Goal: Task Accomplishment & Management: Complete application form

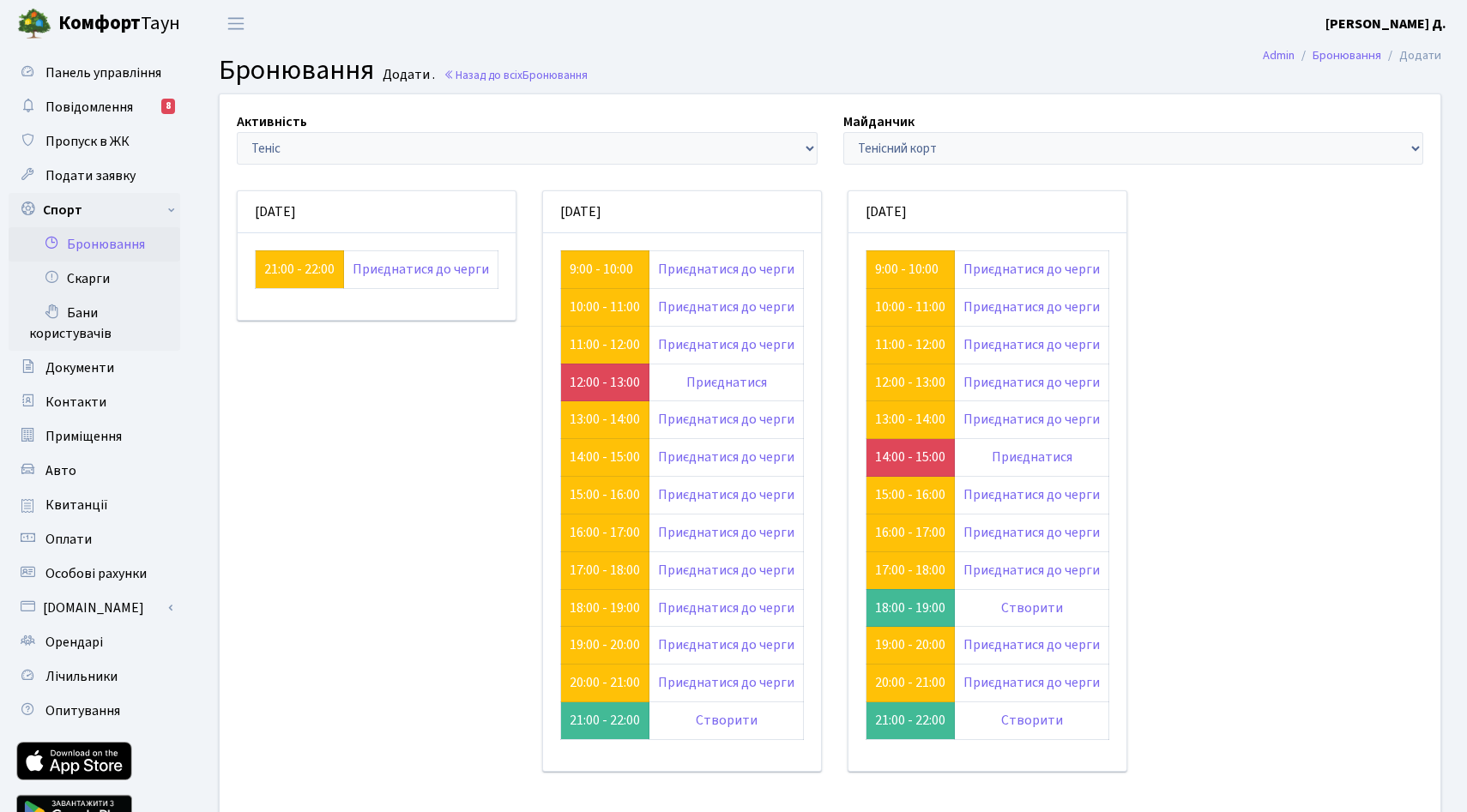
click at [99, 262] on link "Бронювання" at bounding box center [94, 243] width 171 height 34
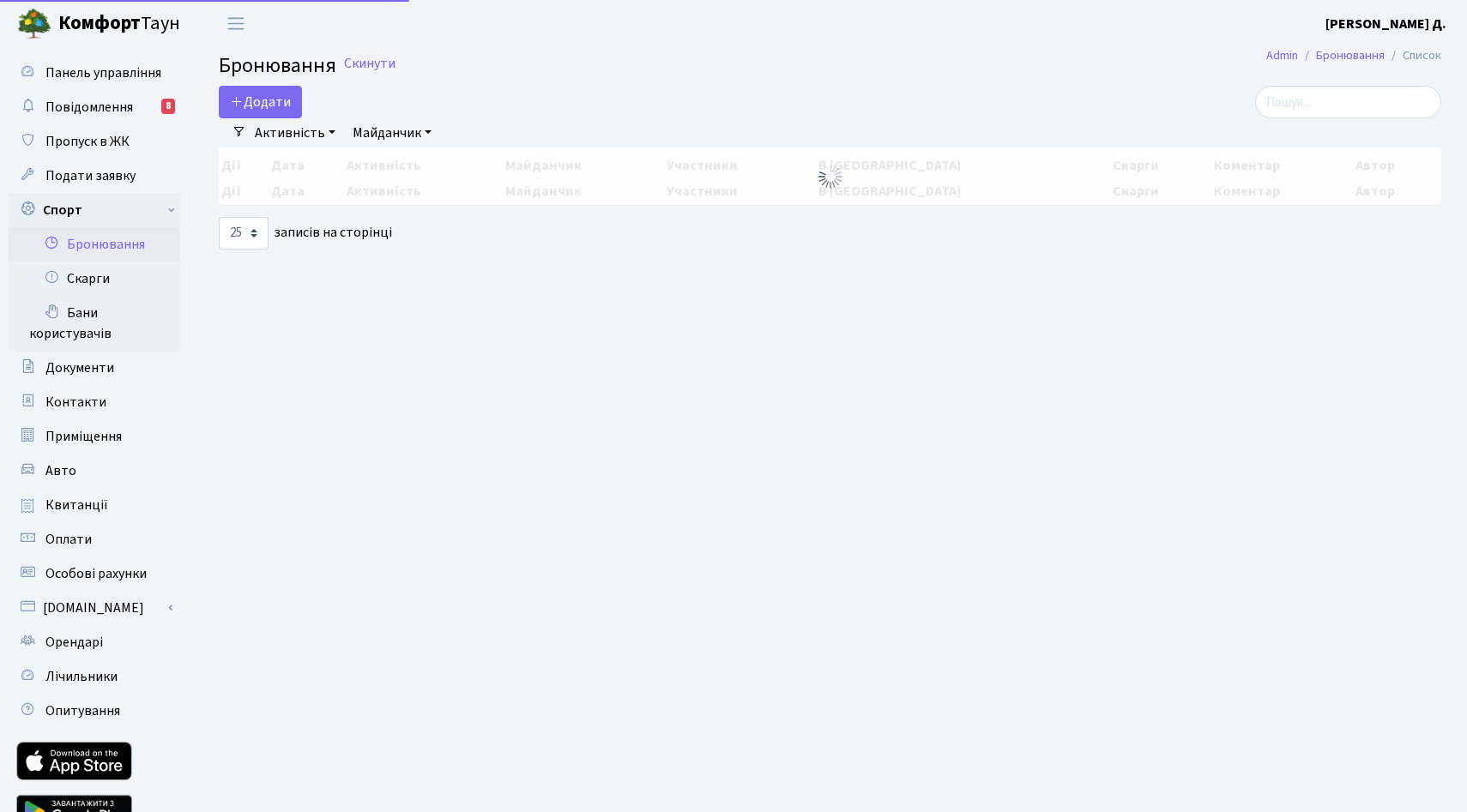
select select "25"
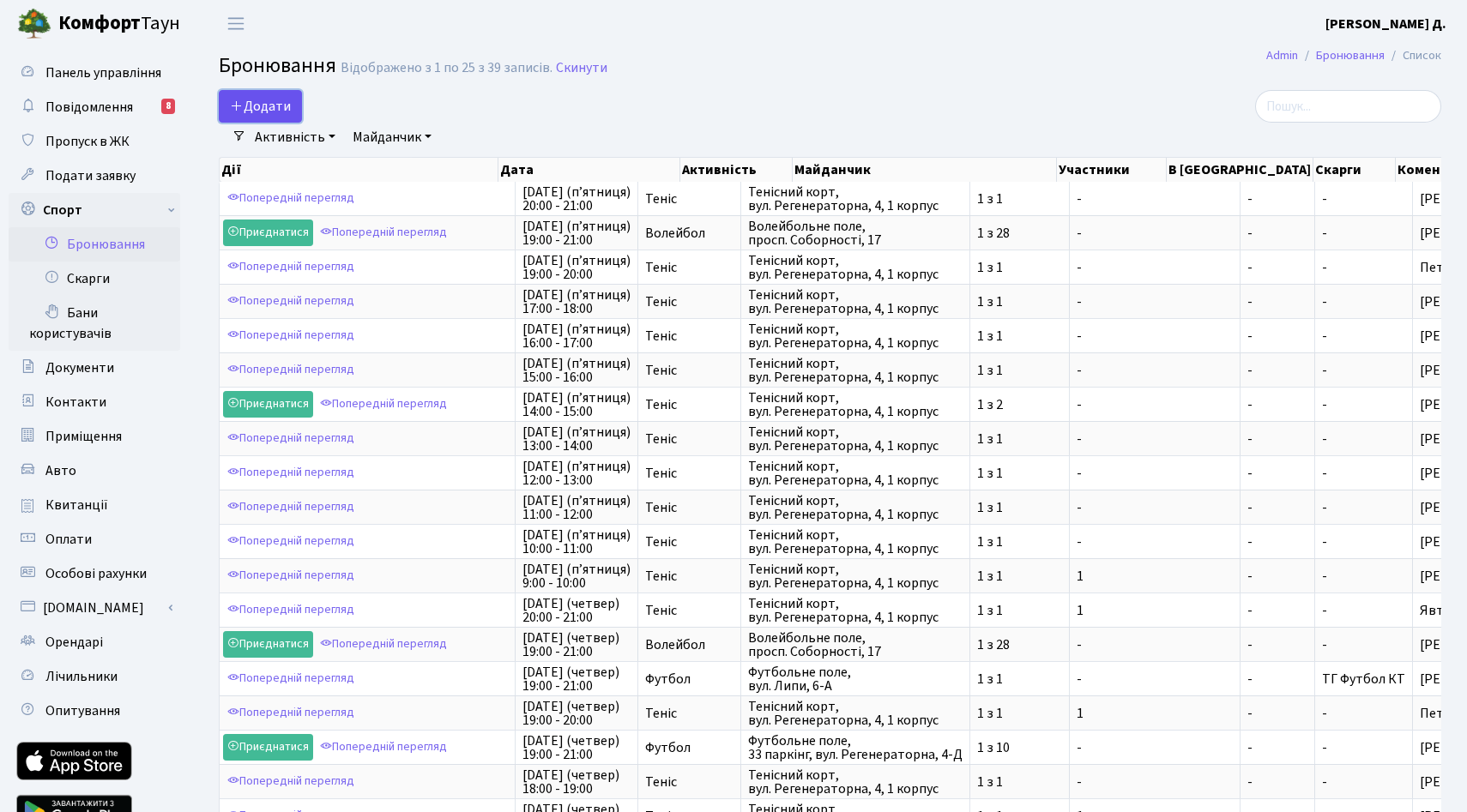
click at [298, 121] on button "Додати" at bounding box center [261, 106] width 83 height 32
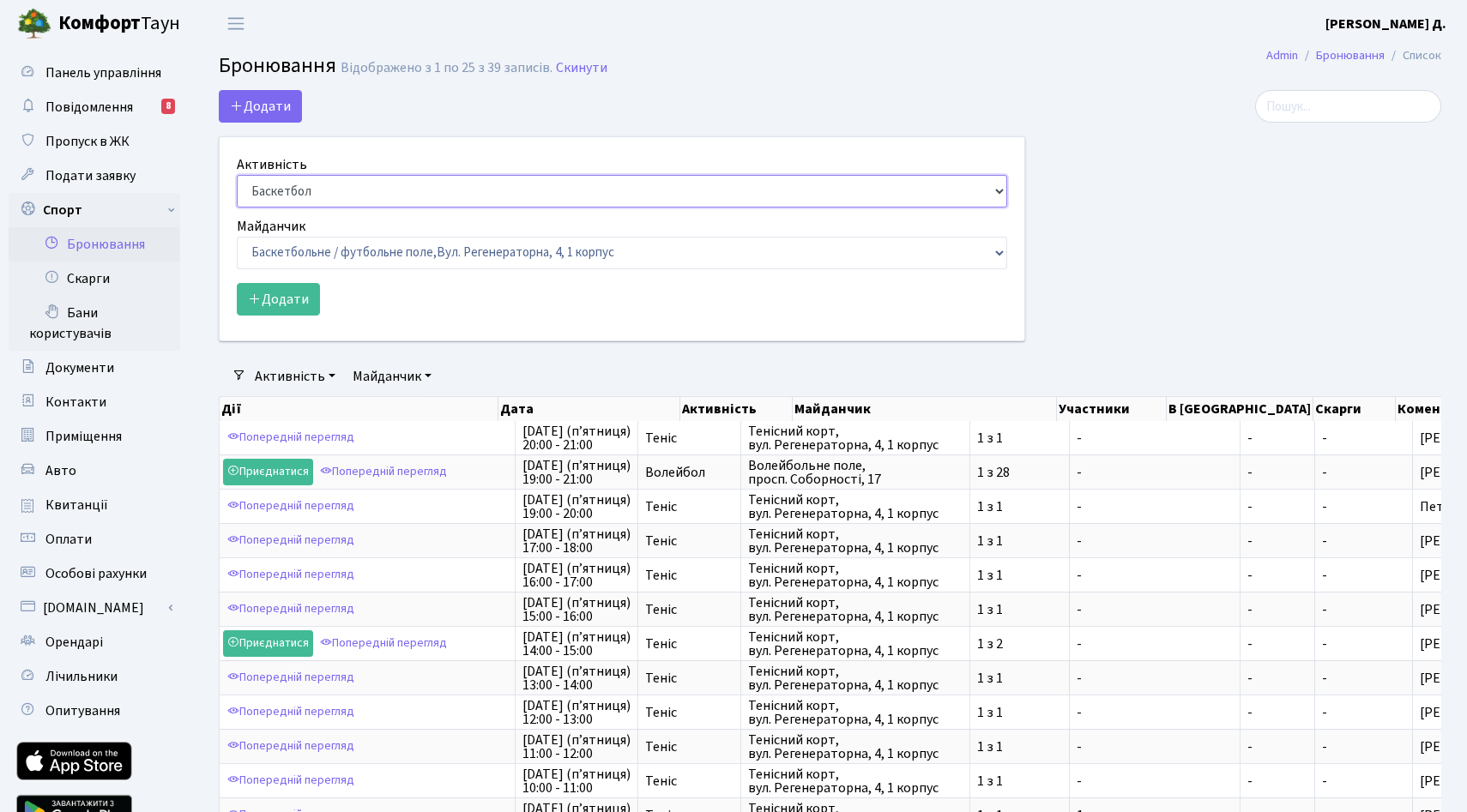
click at [404, 208] on select "Баскетбол Волейбол Йога Катання на роликах Настільний теніс Теніс Футбол Фітнес" at bounding box center [622, 190] width 770 height 32
select select "1"
click at [241, 207] on select "Баскетбол Волейбол Йога Катання на роликах Настільний теніс Теніс Футбол Фітнес" at bounding box center [622, 190] width 770 height 32
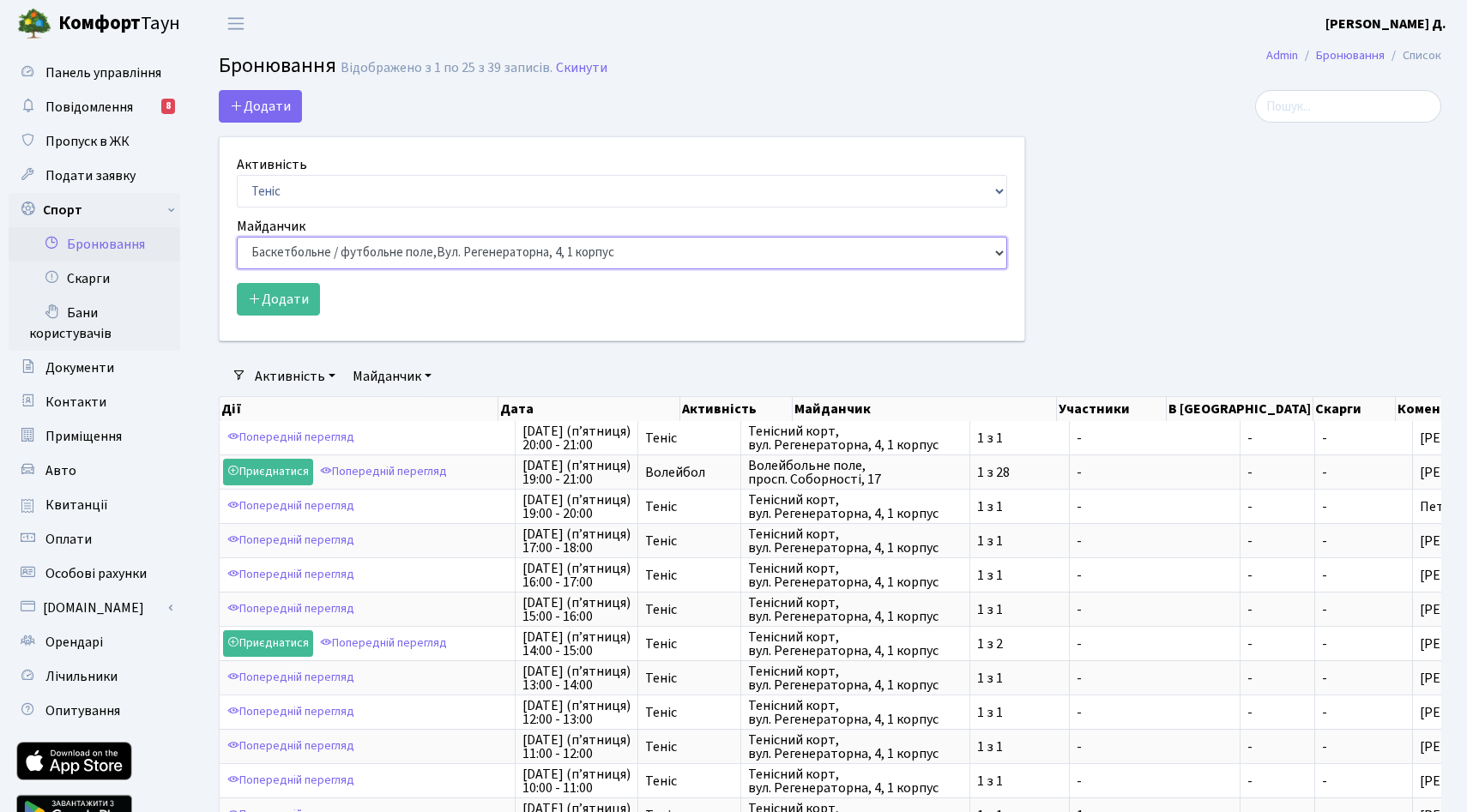
click at [363, 270] on select "Баскетбольне / футбольне поле, Вул. Регенераторна, 4, 1 корпус Баскетбольне пол…" at bounding box center [622, 252] width 770 height 32
select select "1"
click at [241, 270] on select "Баскетбольне / футбольне поле, Вул. Регенераторна, 4, 1 корпус Баскетбольне пол…" at bounding box center [622, 252] width 770 height 32
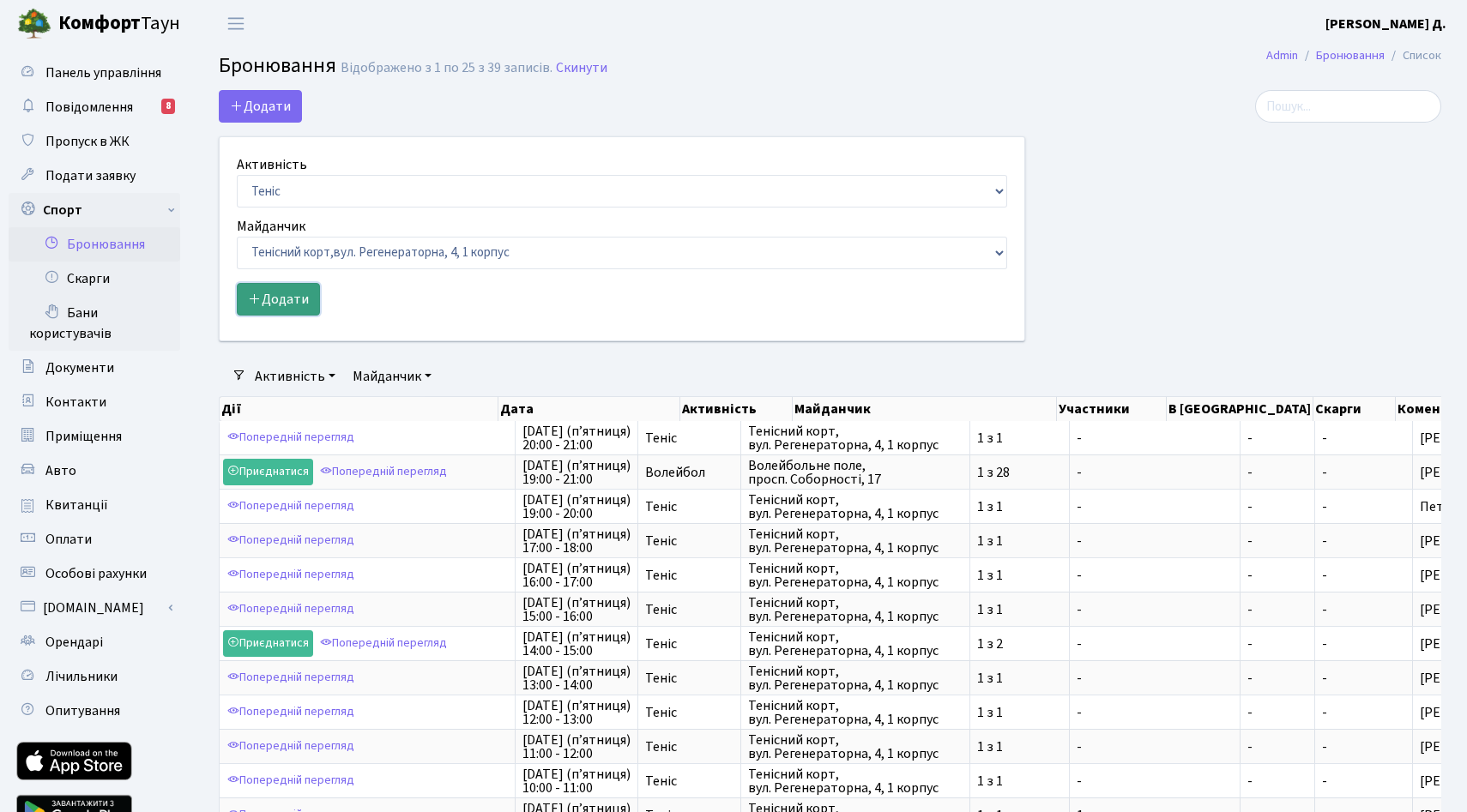
click at [320, 316] on button "Додати" at bounding box center [278, 299] width 83 height 32
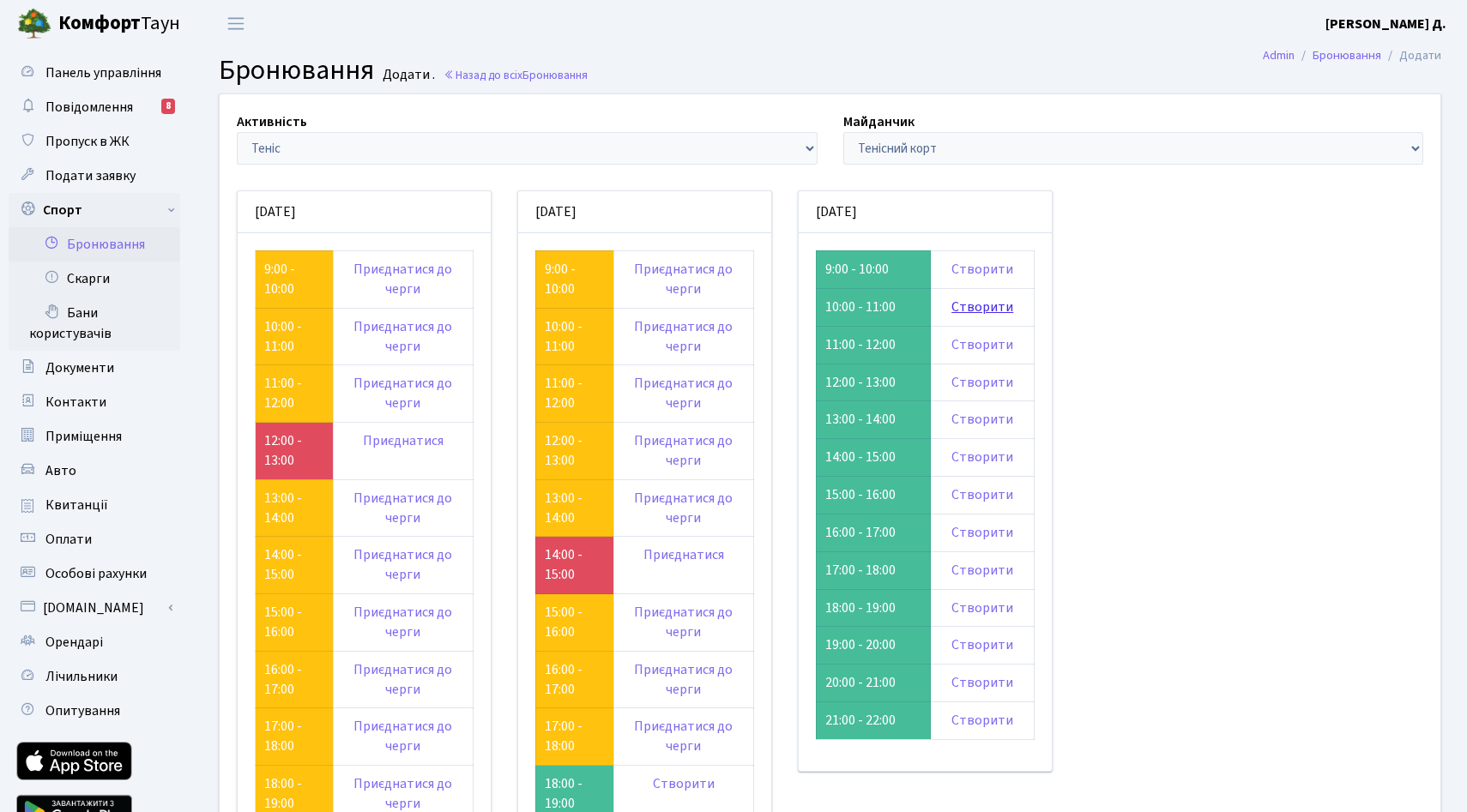
click at [1013, 316] on link "Створити" at bounding box center [982, 307] width 62 height 19
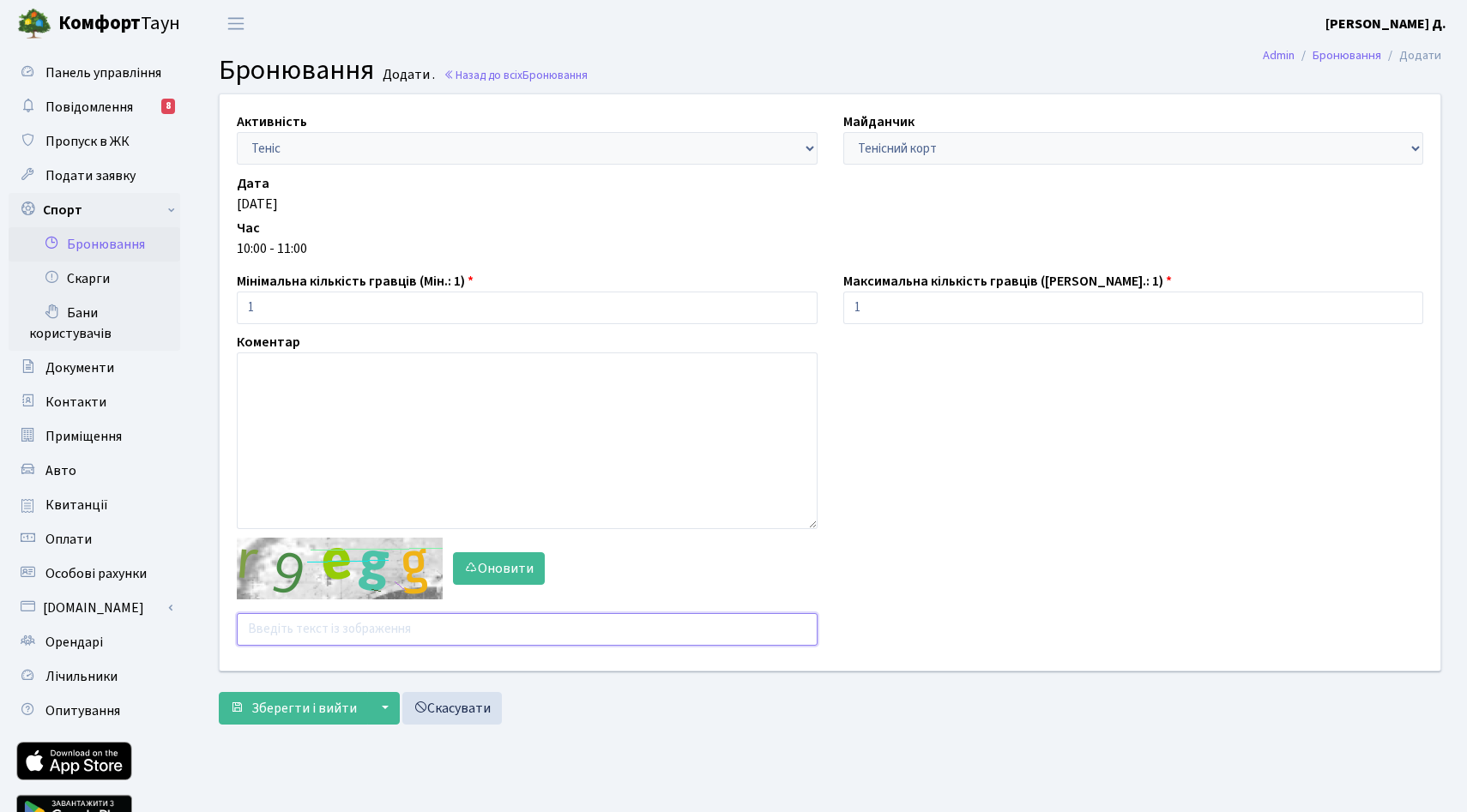
click at [357, 646] on input "text" at bounding box center [527, 629] width 581 height 32
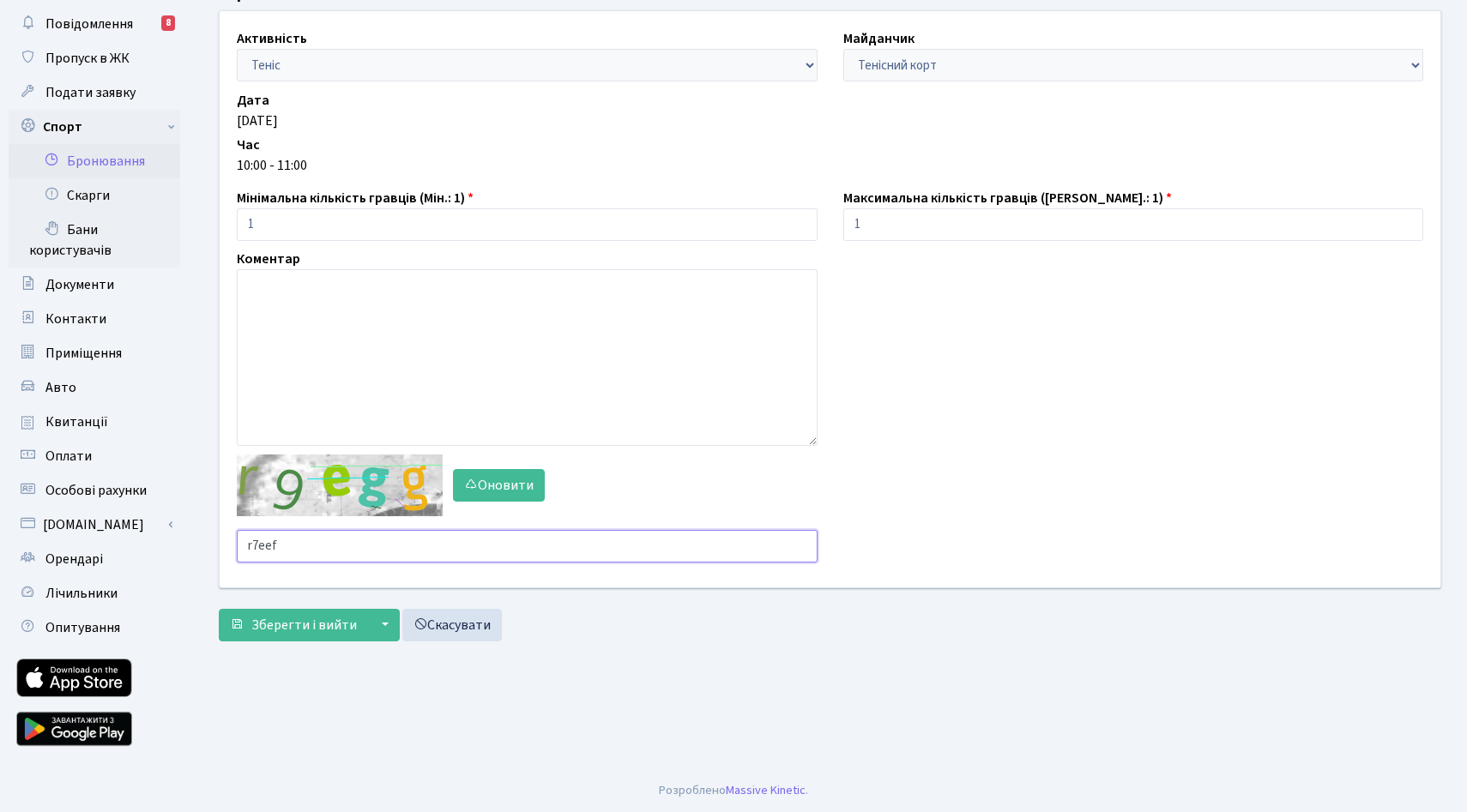
scroll to position [112, 0]
type input "r7eef"
click at [341, 635] on span "Зберегти і вийти" at bounding box center [303, 625] width 105 height 19
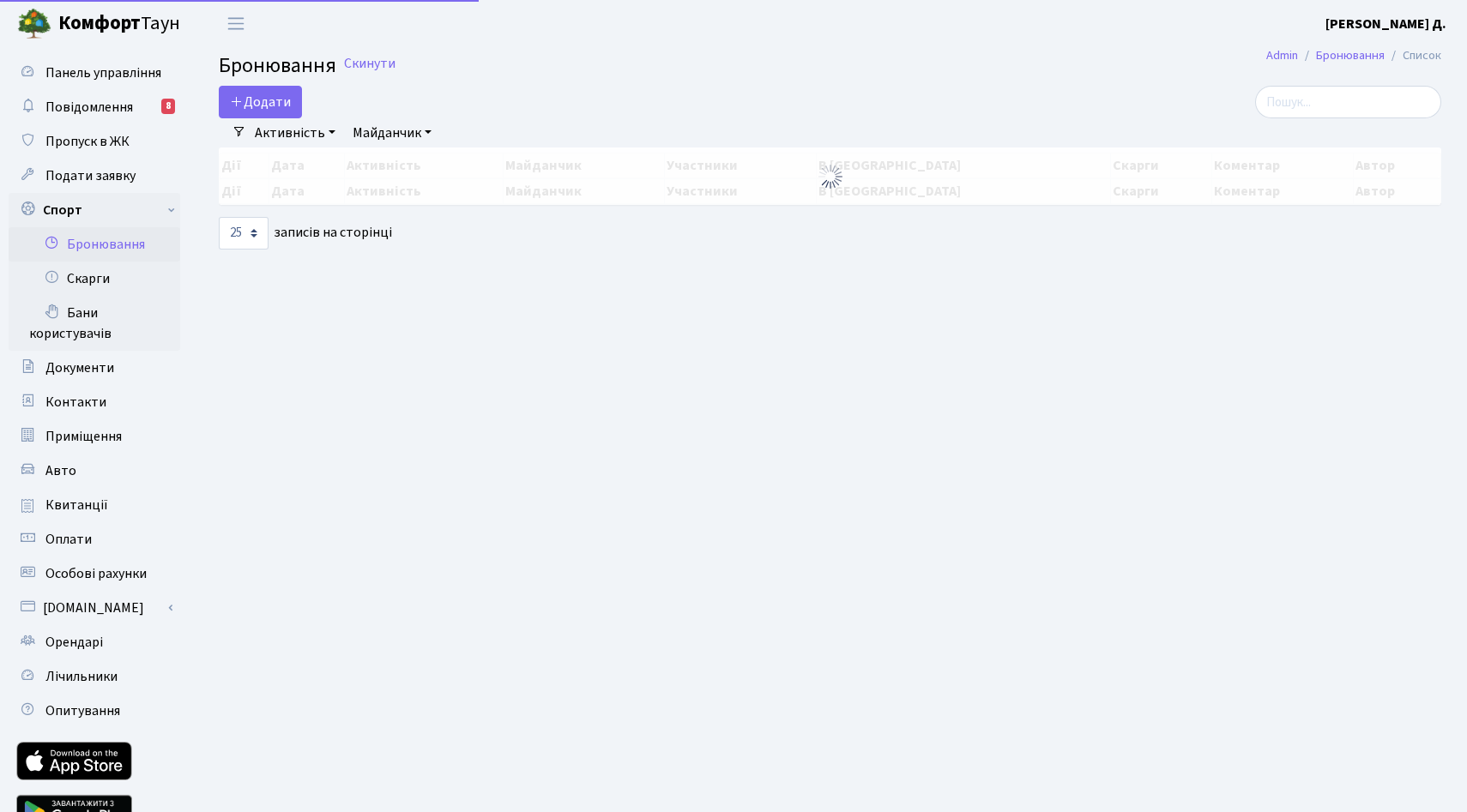
select select "25"
